Goal: Navigation & Orientation: Find specific page/section

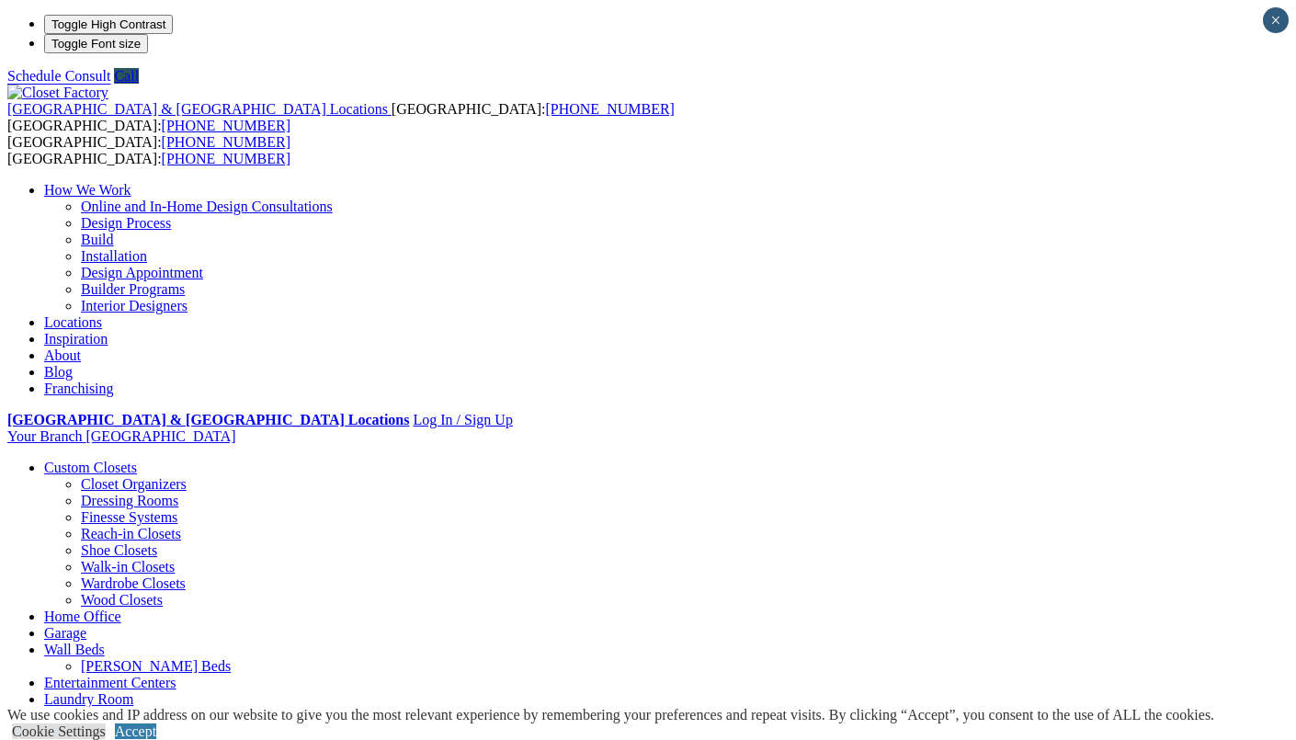
click at [107, 708] on link "Wall Units" at bounding box center [75, 716] width 63 height 16
